Goal: Information Seeking & Learning: Find specific fact

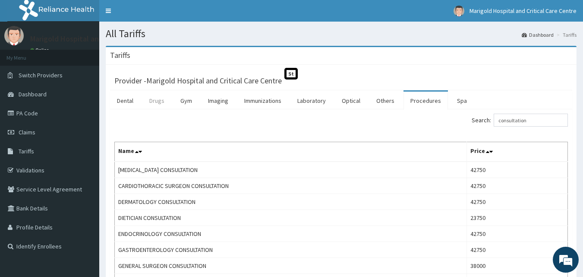
click at [163, 100] on link "Drugs" at bounding box center [156, 101] width 29 height 18
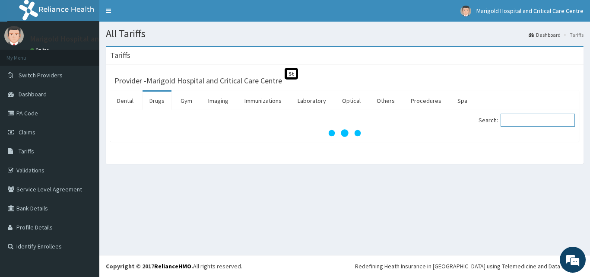
click at [525, 119] on input "Search:" at bounding box center [537, 120] width 74 height 13
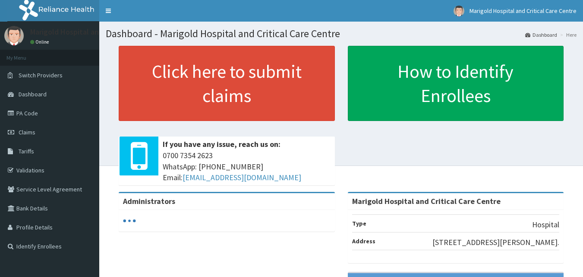
click at [27, 149] on span "Tariffs" at bounding box center [27, 151] width 16 height 8
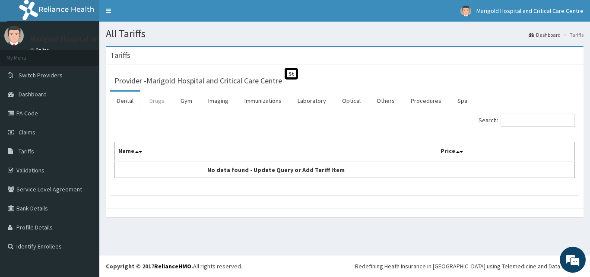
click at [157, 104] on link "Drugs" at bounding box center [156, 101] width 29 height 18
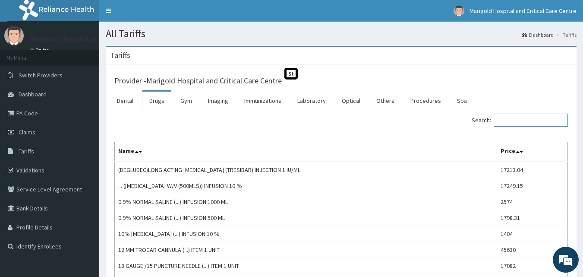
click at [545, 121] on input "Search:" at bounding box center [531, 120] width 74 height 13
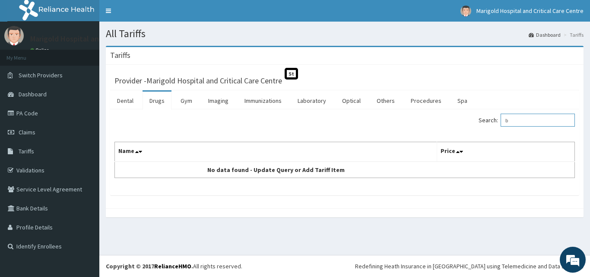
type input "b"
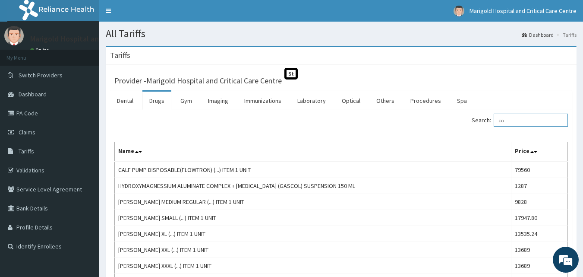
type input "c"
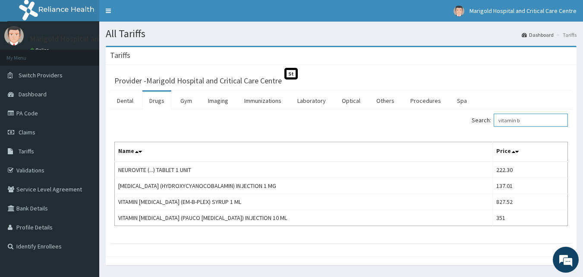
type input "vitamin b"
